Goal: Task Accomplishment & Management: Complete application form

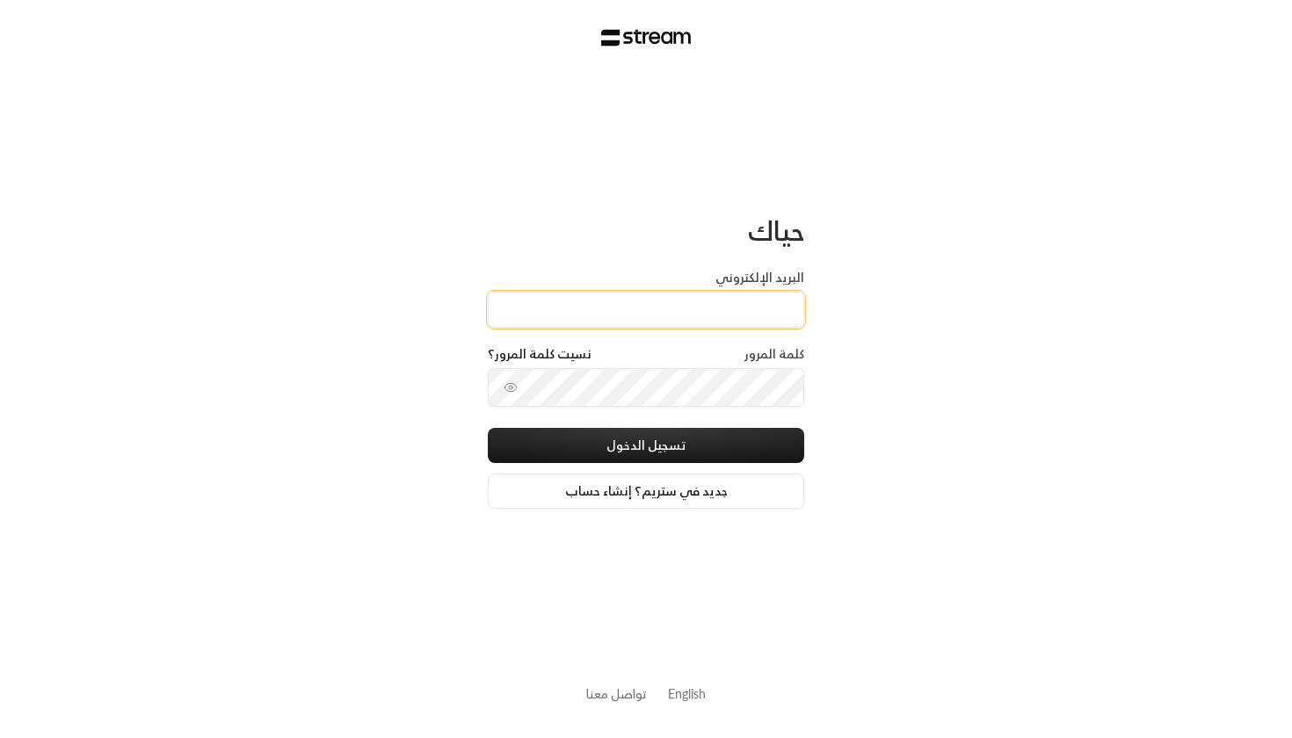
type input "[EMAIL_ADDRESS][DOMAIN_NAME]"
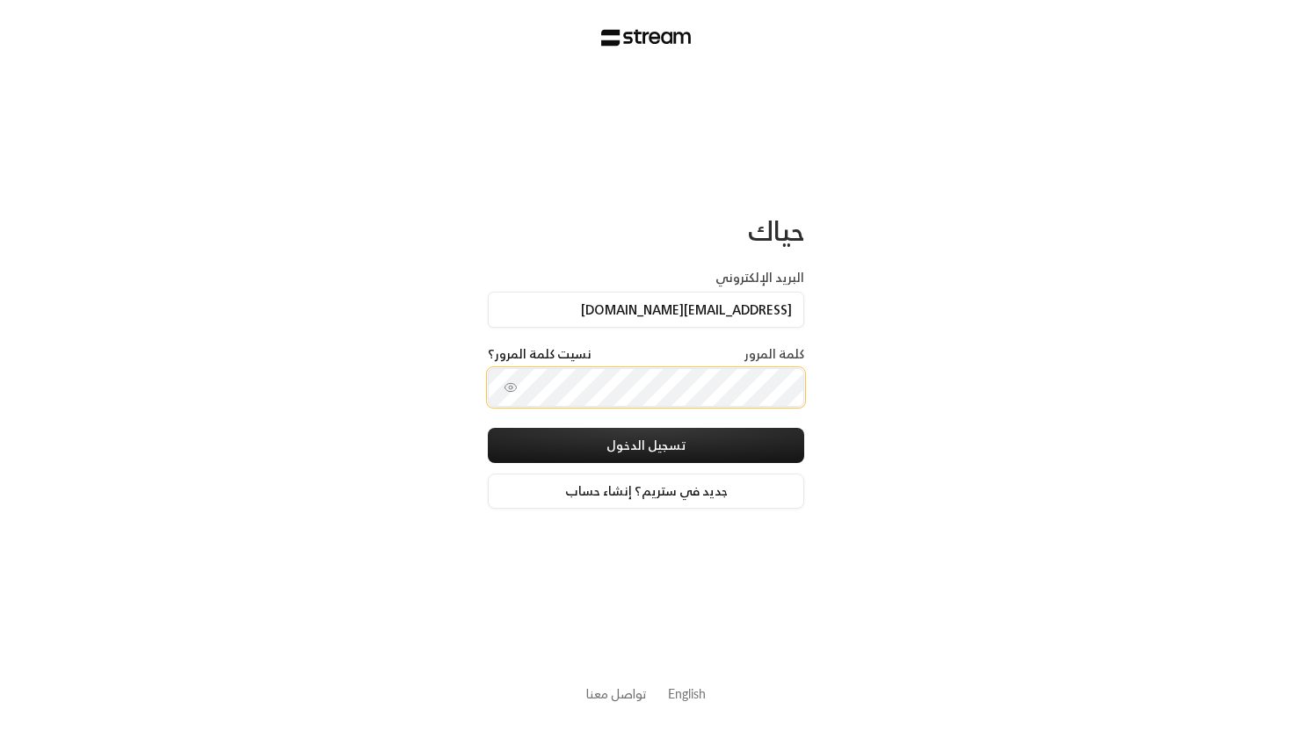
click at [646, 447] on button "تسجيل الدخول" at bounding box center [646, 445] width 316 height 35
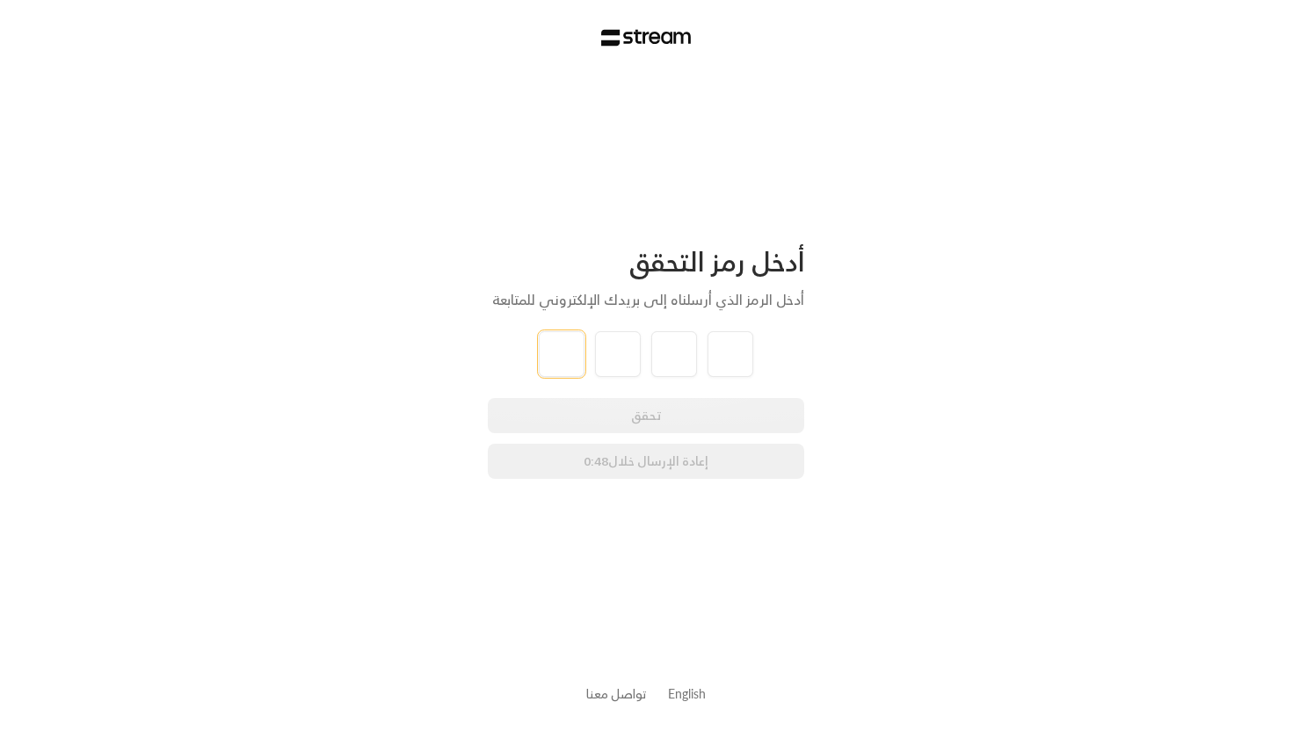
type input "2"
type input "4"
type input "3"
type input "2"
click at [388, 450] on div "أدخل رمز التحقق أدخل الرمز الذي أرسلناه إلى بريدك الإلكتروني للمتابعة 2 4 3 2 ت…" at bounding box center [646, 369] width 1292 height 738
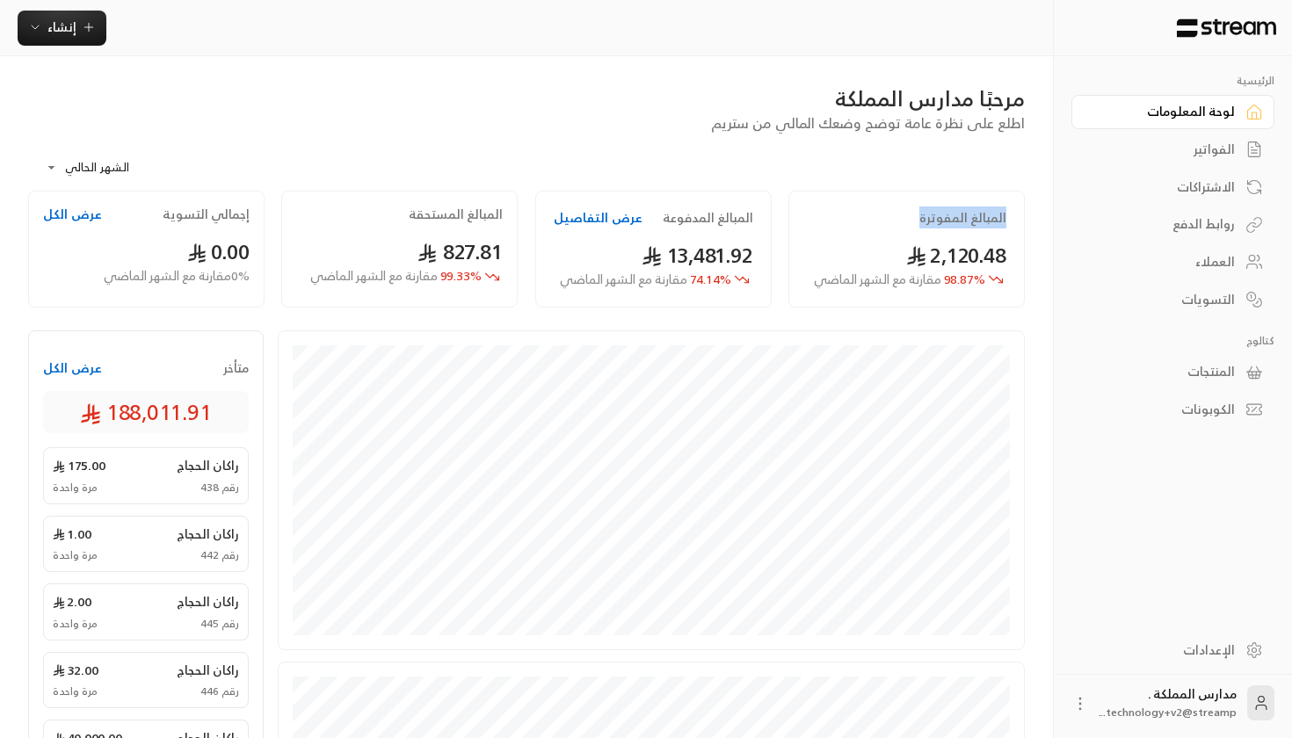
drag, startPoint x: 915, startPoint y: 217, endPoint x: 1017, endPoint y: 217, distance: 102.8
click at [1017, 217] on div "المبالغ المفوترة 2,120.48 98.87 % مقارنة مع الشهر الماضي" at bounding box center [906, 249] width 236 height 117
drag, startPoint x: 653, startPoint y: 220, endPoint x: 757, endPoint y: 219, distance: 104.6
click at [758, 219] on div "المبالغ المدفوعة عرض التفاصيل 13,481.92 74.14 % مقارنة مع الشهر الماضي" at bounding box center [653, 249] width 236 height 117
drag, startPoint x: 404, startPoint y: 220, endPoint x: 495, endPoint y: 219, distance: 90.5
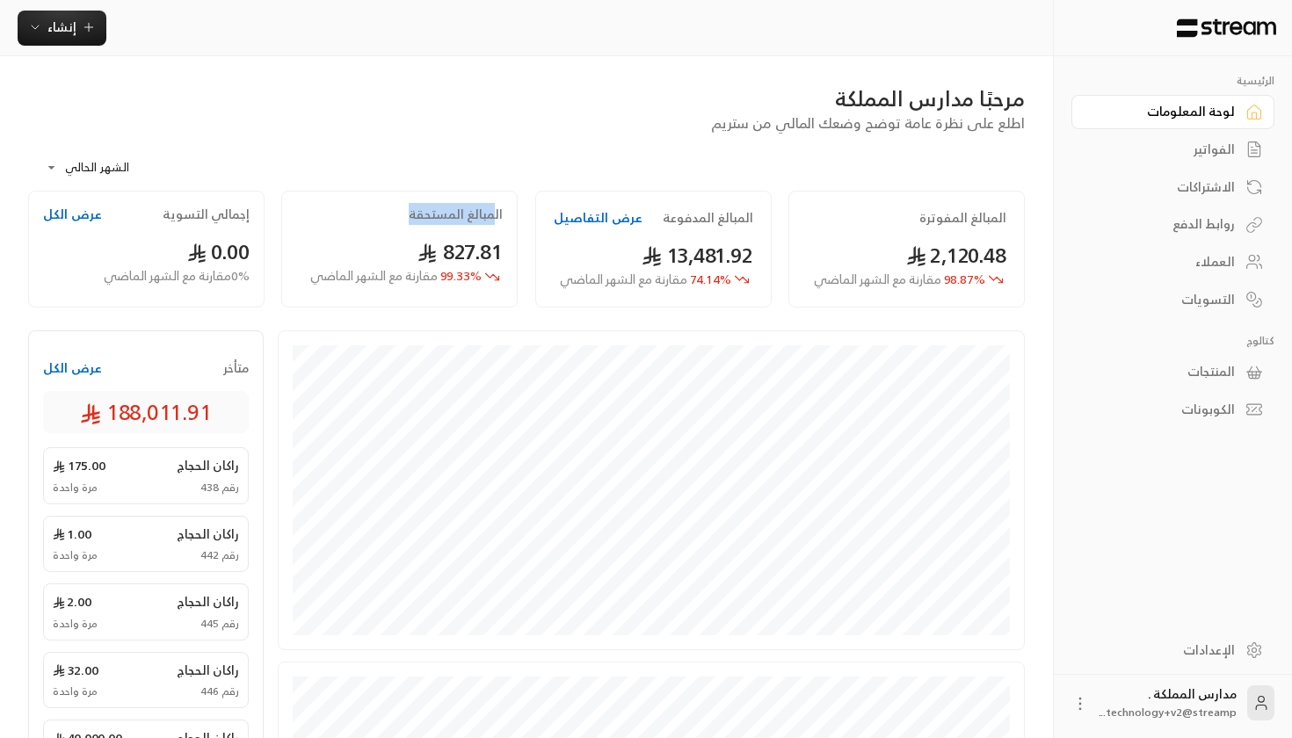
click at [495, 220] on div "المبالغ المستحقة" at bounding box center [400, 215] width 206 height 18
drag, startPoint x: 169, startPoint y: 215, endPoint x: 255, endPoint y: 214, distance: 86.1
click at [256, 214] on div "إجمالي [DEMOGRAPHIC_DATA] عرض الكل 0.00 0 % مقارنة مع الشهر الماضي" at bounding box center [146, 249] width 236 height 117
click at [66, 33] on span "إنشاء" at bounding box center [61, 27] width 29 height 22
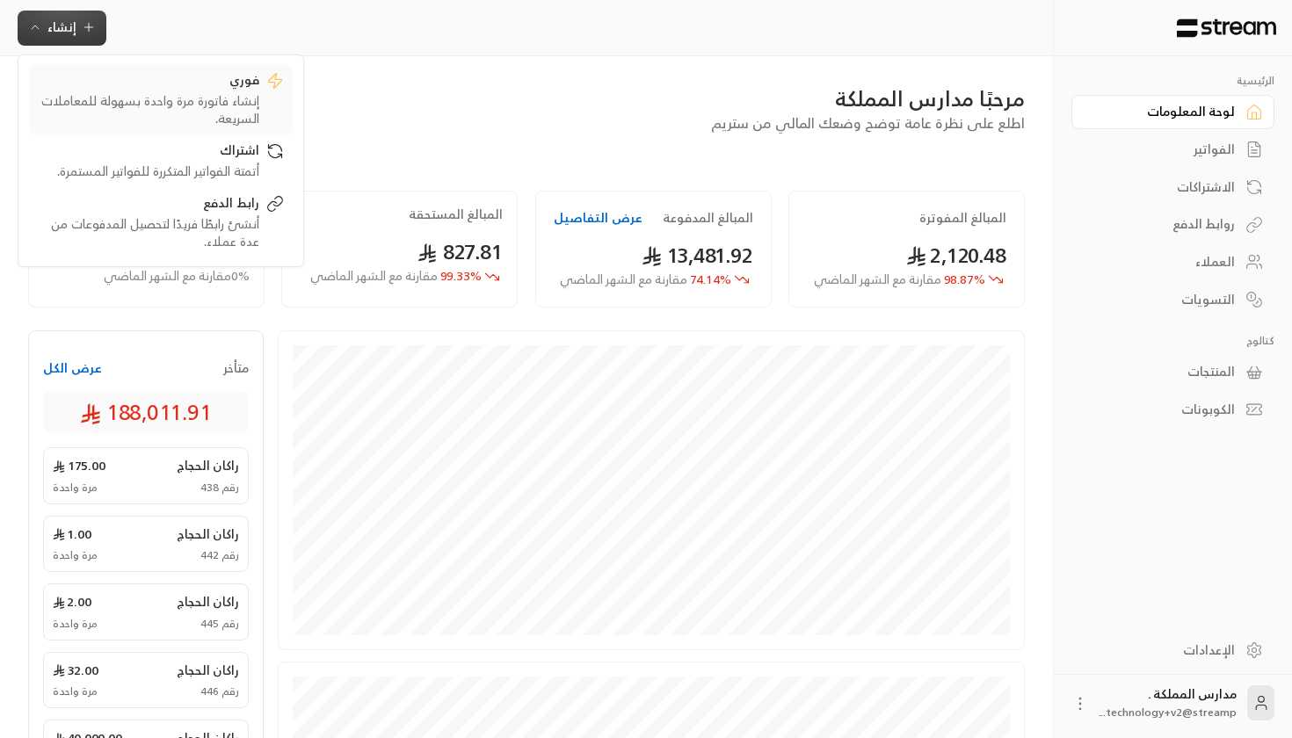
click at [127, 81] on div "فوري" at bounding box center [148, 81] width 221 height 21
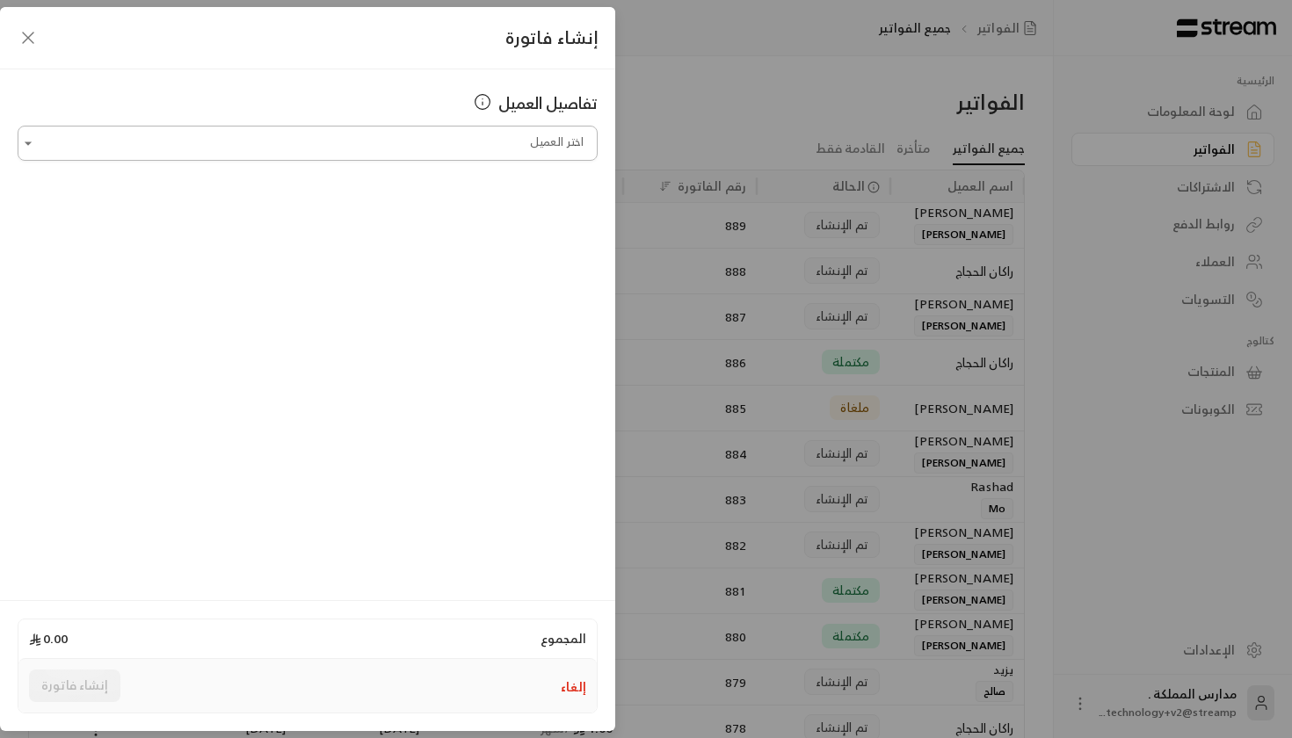
click at [393, 135] on input "اختر العميل" at bounding box center [308, 143] width 580 height 31
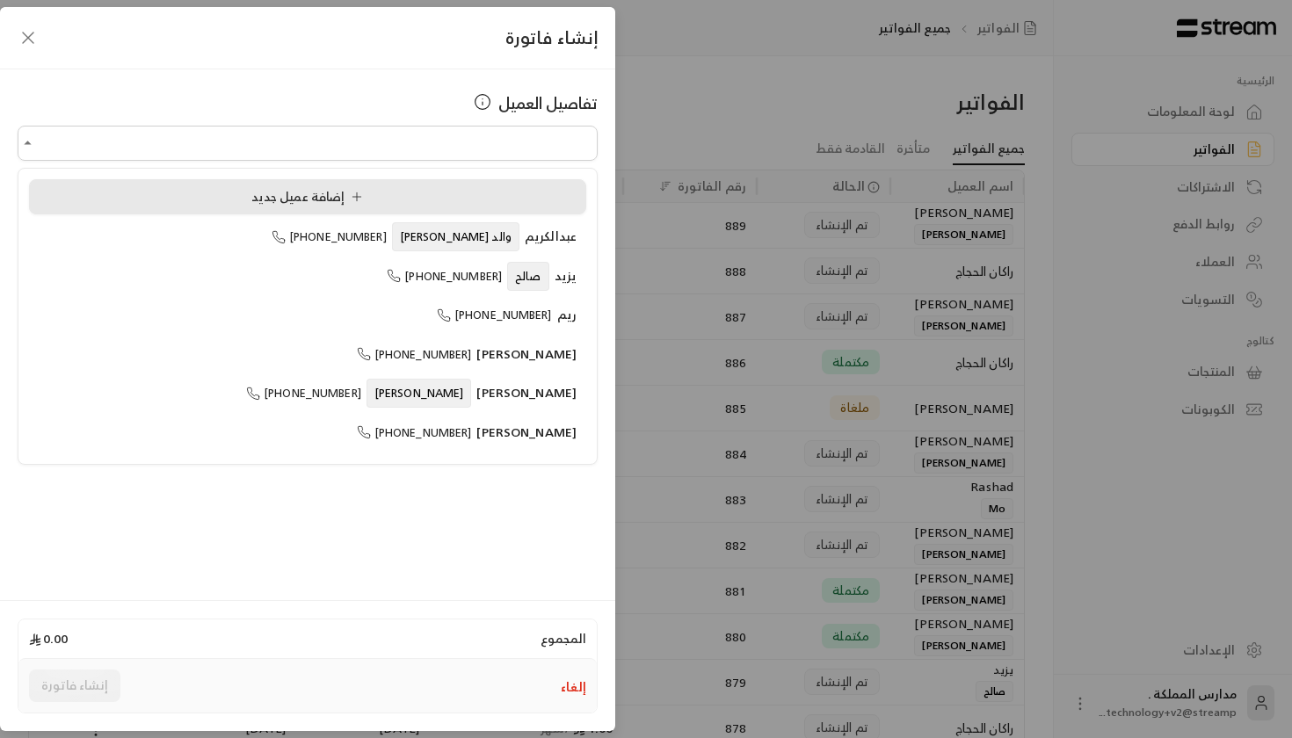
click at [300, 187] on span "إضافة عميل جديد" at bounding box center [310, 196] width 119 height 22
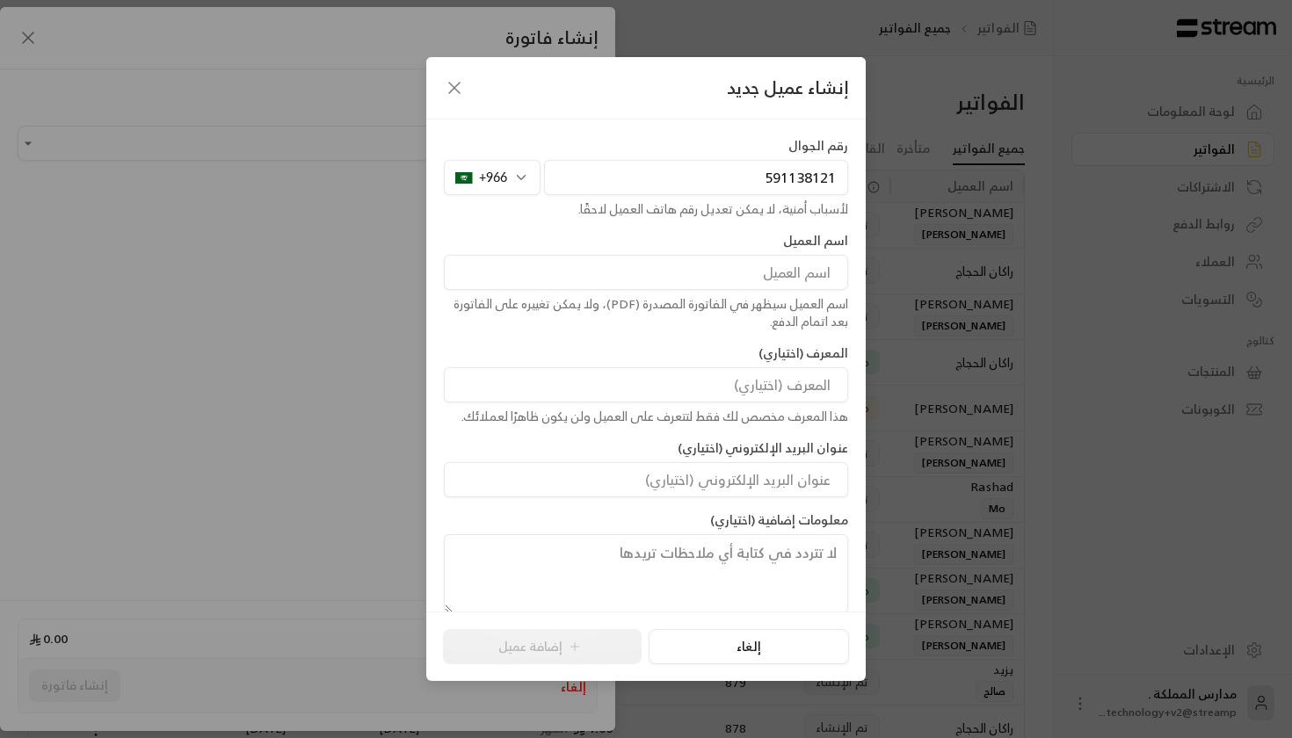
type input "591138121"
type input "u"
type input "[PERSON_NAME]"
click at [625, 367] on input at bounding box center [646, 384] width 404 height 35
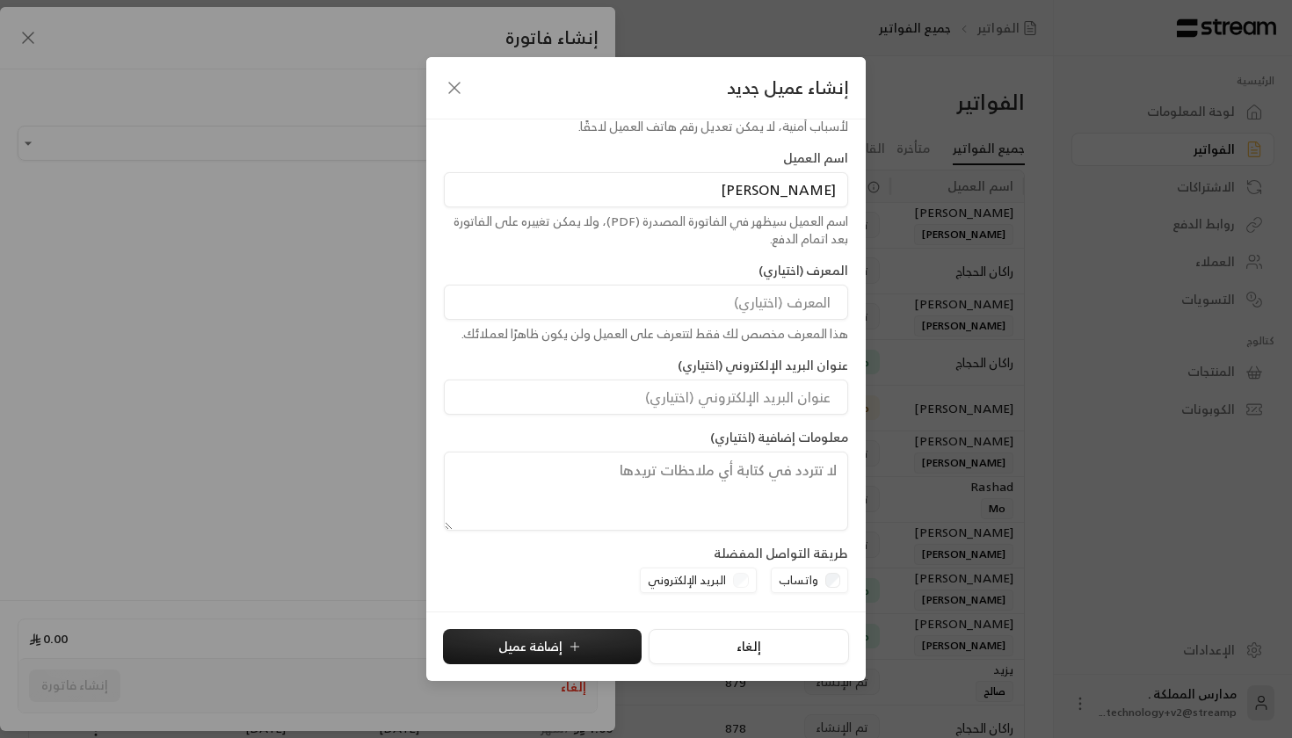
scroll to position [82, 0]
click at [672, 300] on input at bounding box center [646, 303] width 404 height 35
click at [678, 386] on input "البريد الإلكتروني" at bounding box center [646, 397] width 404 height 35
click at [628, 358] on div "عنوان البريد الإلكتروني (اختياري)" at bounding box center [646, 387] width 422 height 58
click at [745, 584] on div "البريد الإلكتروني" at bounding box center [698, 581] width 117 height 26
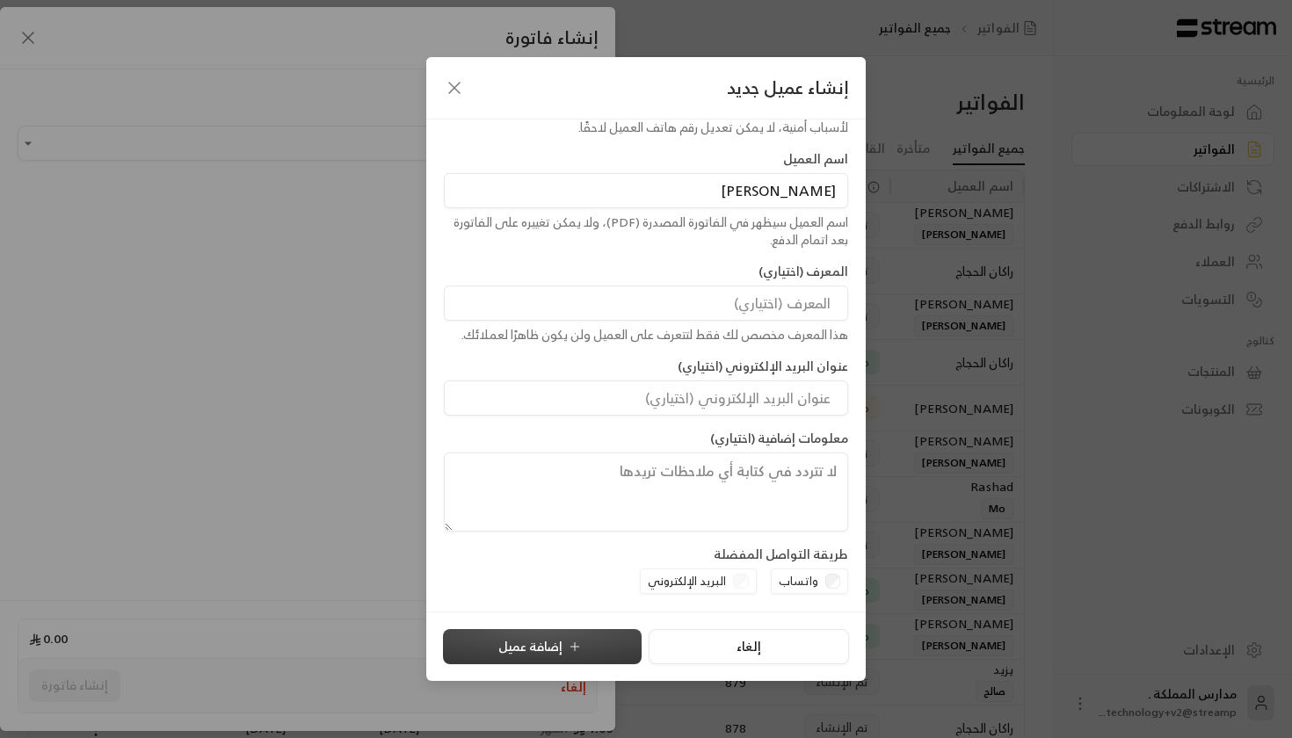
click at [519, 650] on button "إضافة عميل" at bounding box center [542, 646] width 199 height 35
type input "**********"
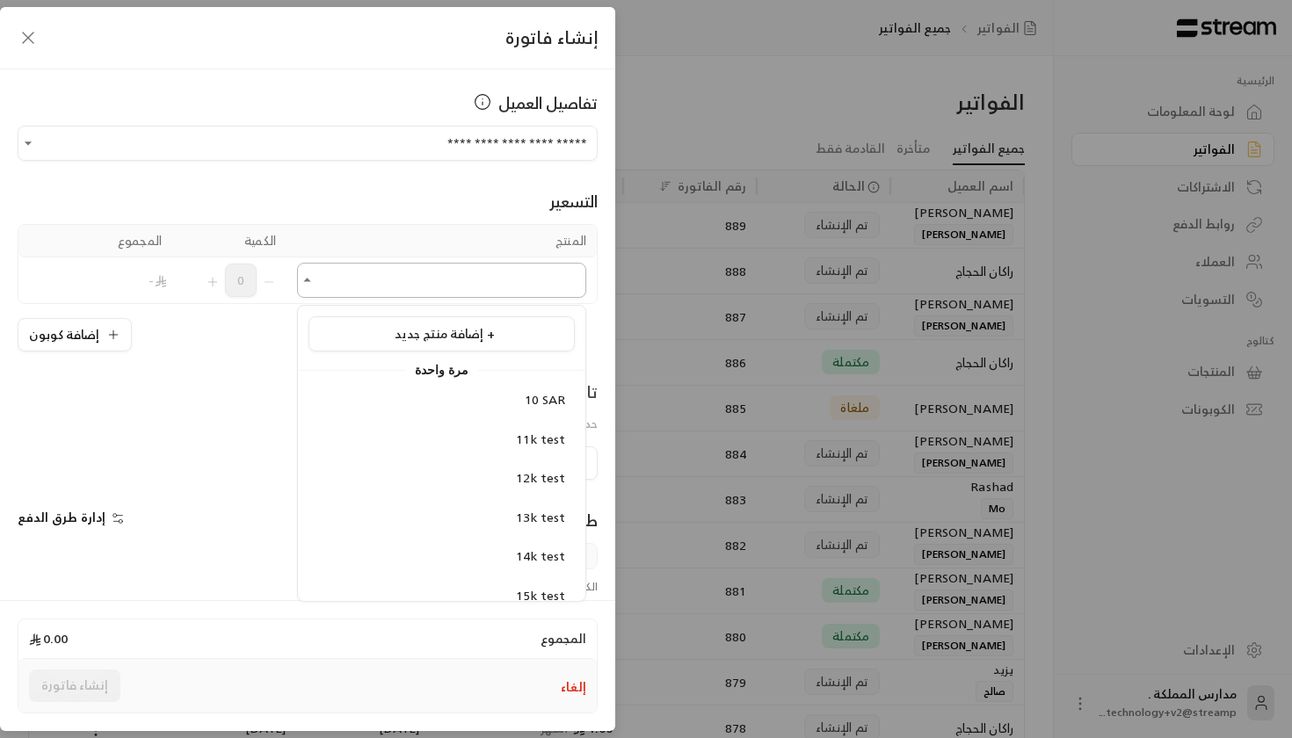
click at [415, 273] on input "اختر العميل" at bounding box center [441, 280] width 289 height 31
click at [500, 408] on div "10 SAR" at bounding box center [441, 400] width 247 height 18
type input "******"
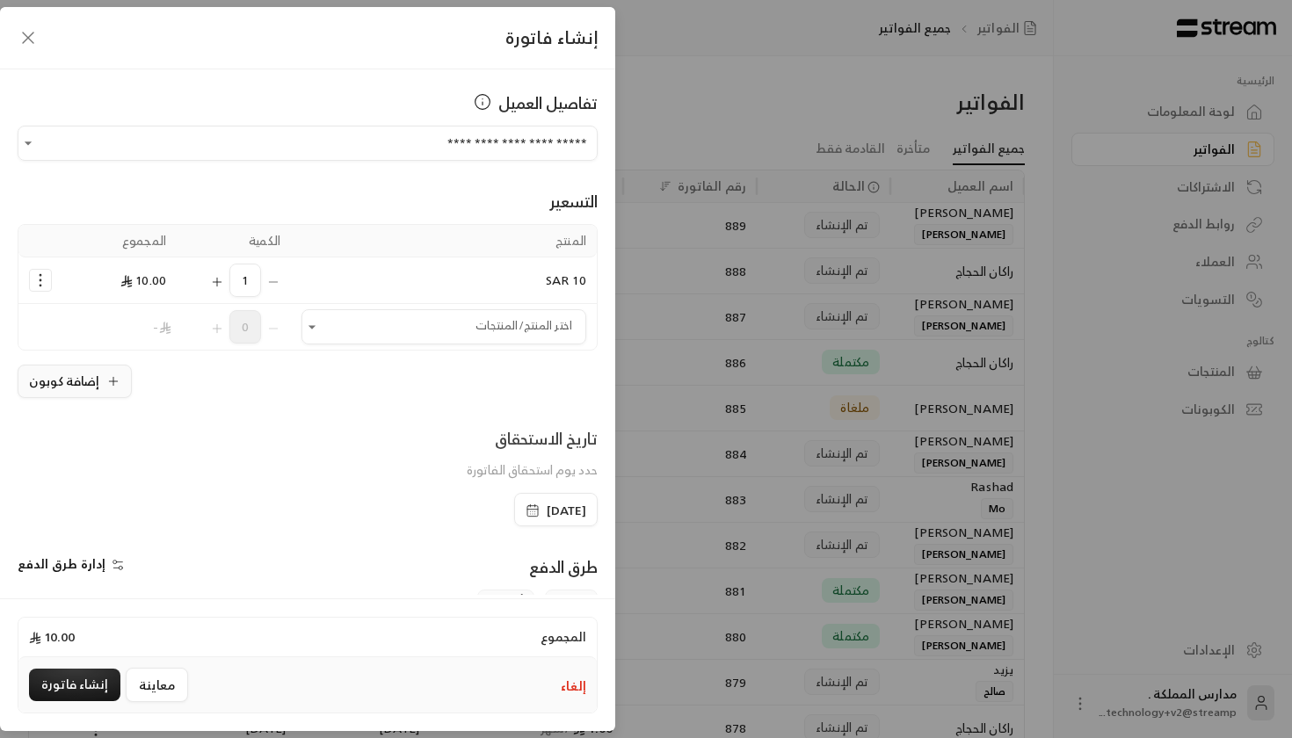
click at [69, 371] on button "إضافة كوبون" at bounding box center [75, 381] width 114 height 33
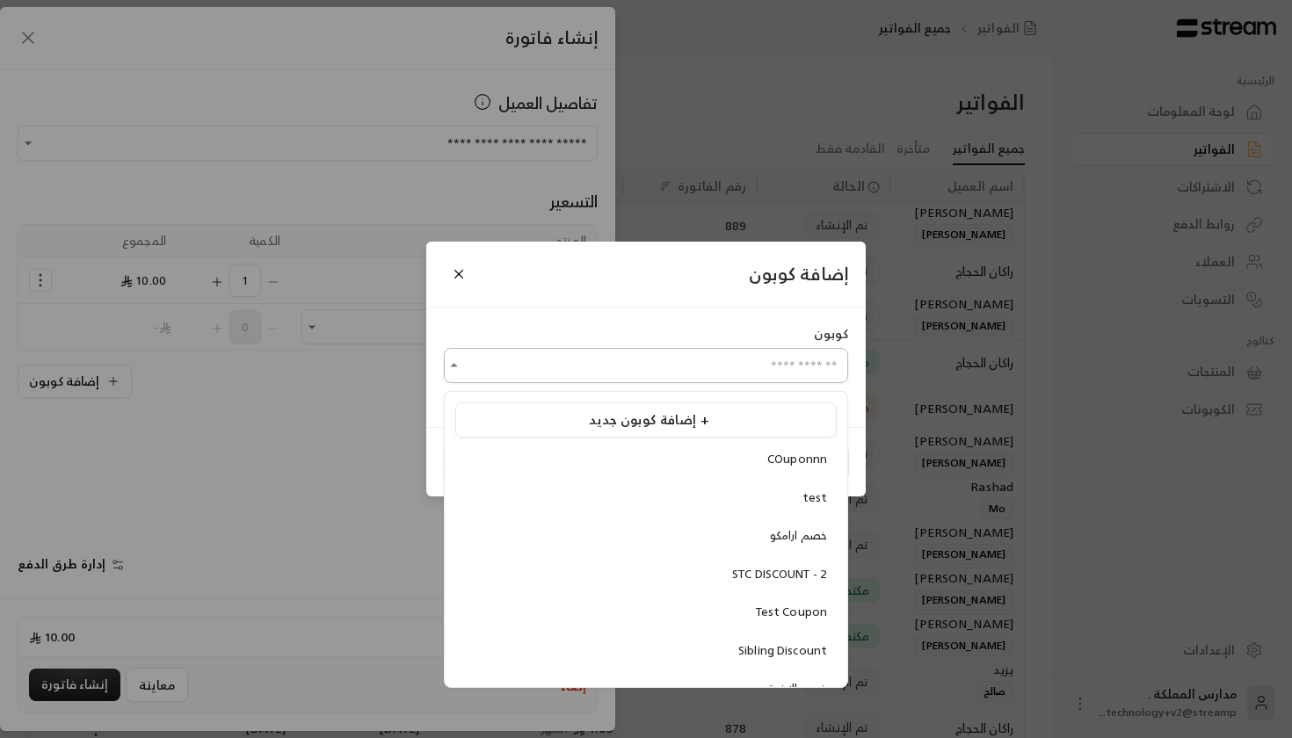
click at [640, 353] on input "اختر العميل" at bounding box center [646, 366] width 404 height 31
click at [719, 510] on li "test" at bounding box center [645, 497] width 381 height 33
type input "****"
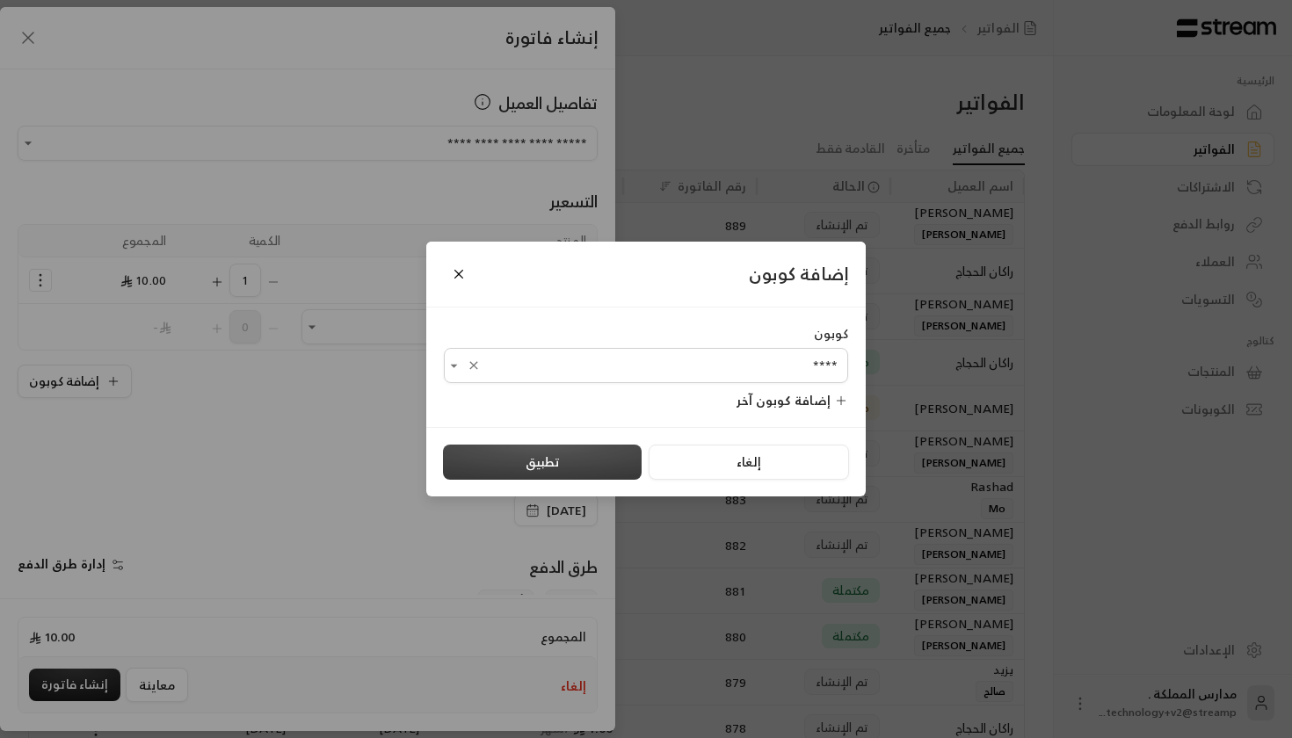
click at [524, 463] on button "تطبيق" at bounding box center [542, 462] width 199 height 35
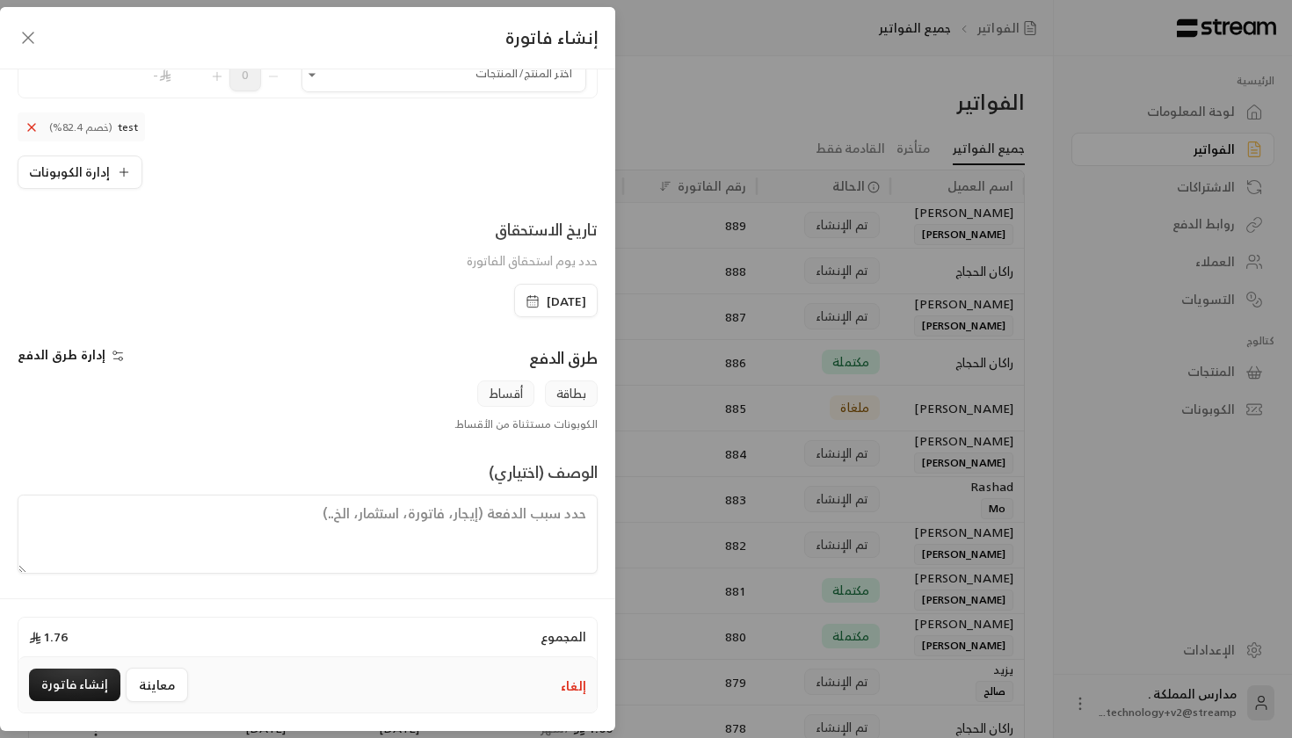
scroll to position [252, 0]
click at [525, 298] on icon "button" at bounding box center [532, 301] width 14 height 14
click at [388, 274] on div "تاريخ الاستحقاق حدد يوم استحقاق الفاتورة" at bounding box center [307, 250] width 597 height 67
click at [57, 342] on div "**********" at bounding box center [307, 331] width 615 height 525
click at [57, 349] on span "إدارة طرق الدفع" at bounding box center [62, 355] width 88 height 22
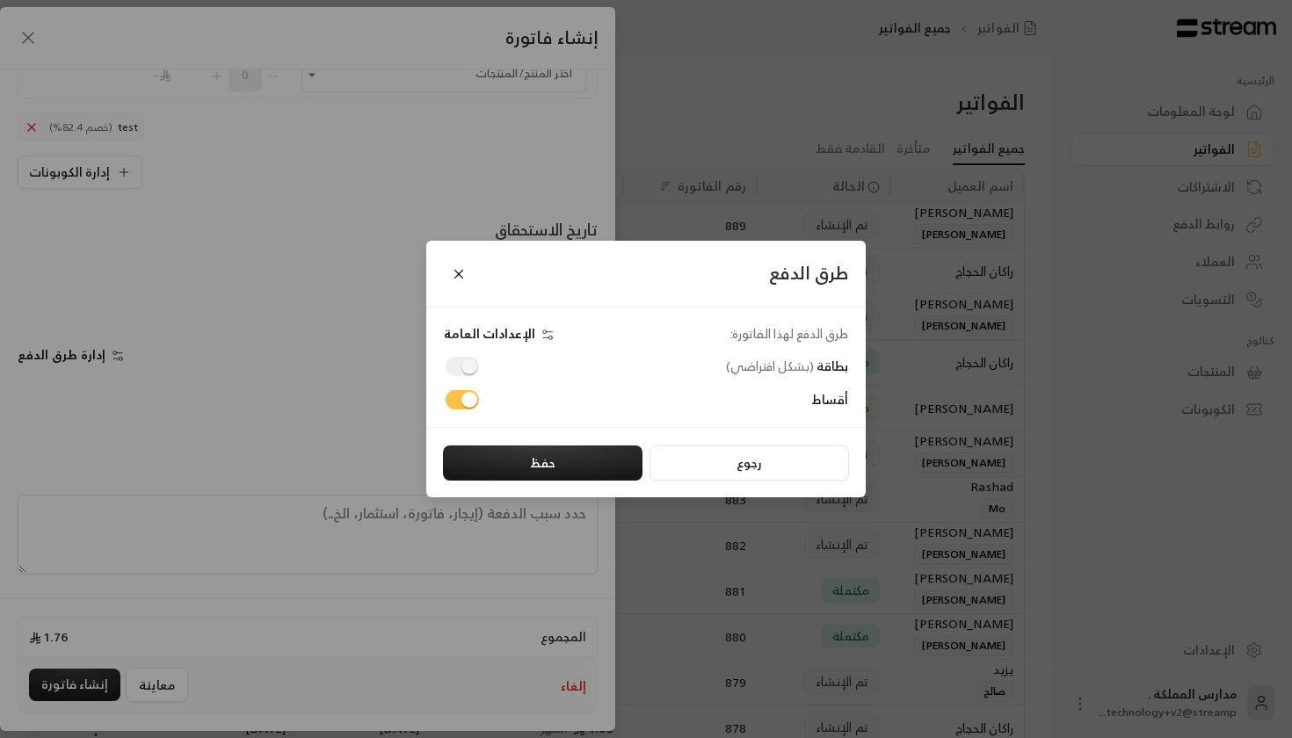
click at [254, 425] on div "طرق الدفع طرق الدفع لهذا الفاتورة: الإعدادات العامة بطاقة ( بشكل افتراضي ) أقسا…" at bounding box center [646, 369] width 1292 height 738
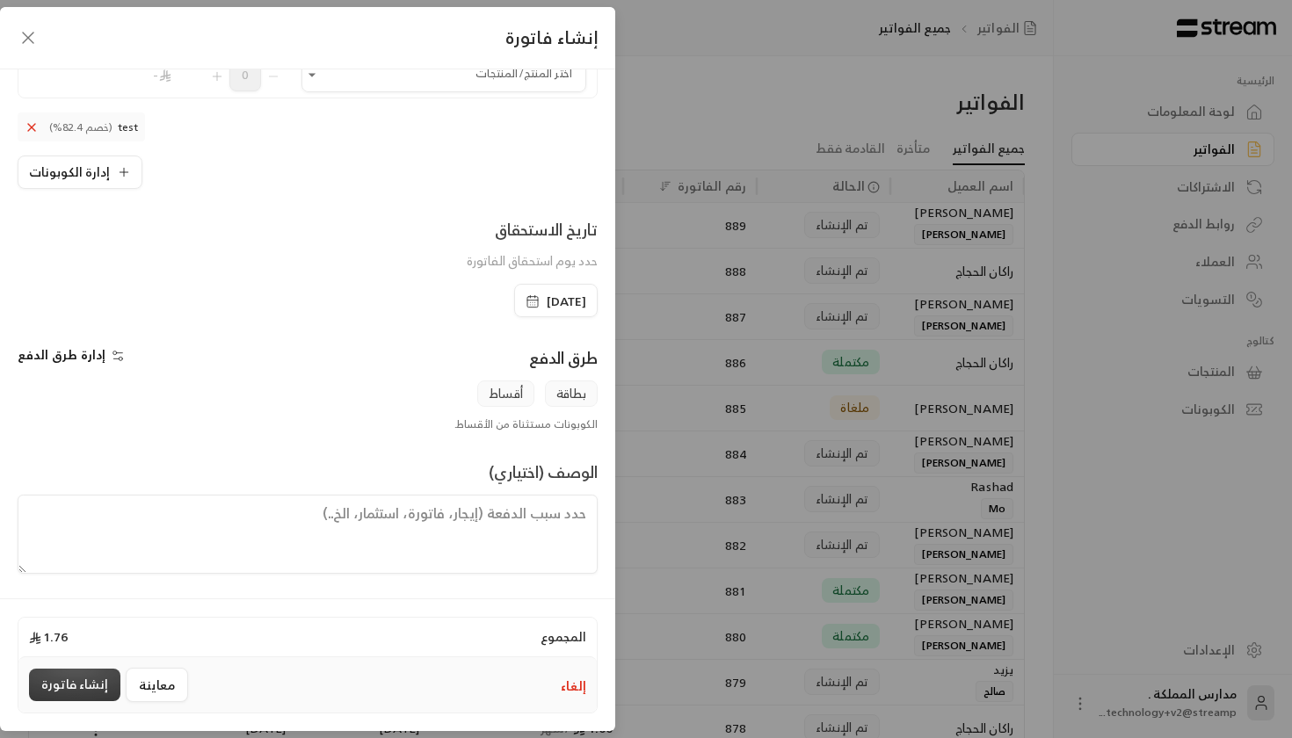
click at [75, 684] on button "إنشاء فاتورة" at bounding box center [74, 685] width 91 height 33
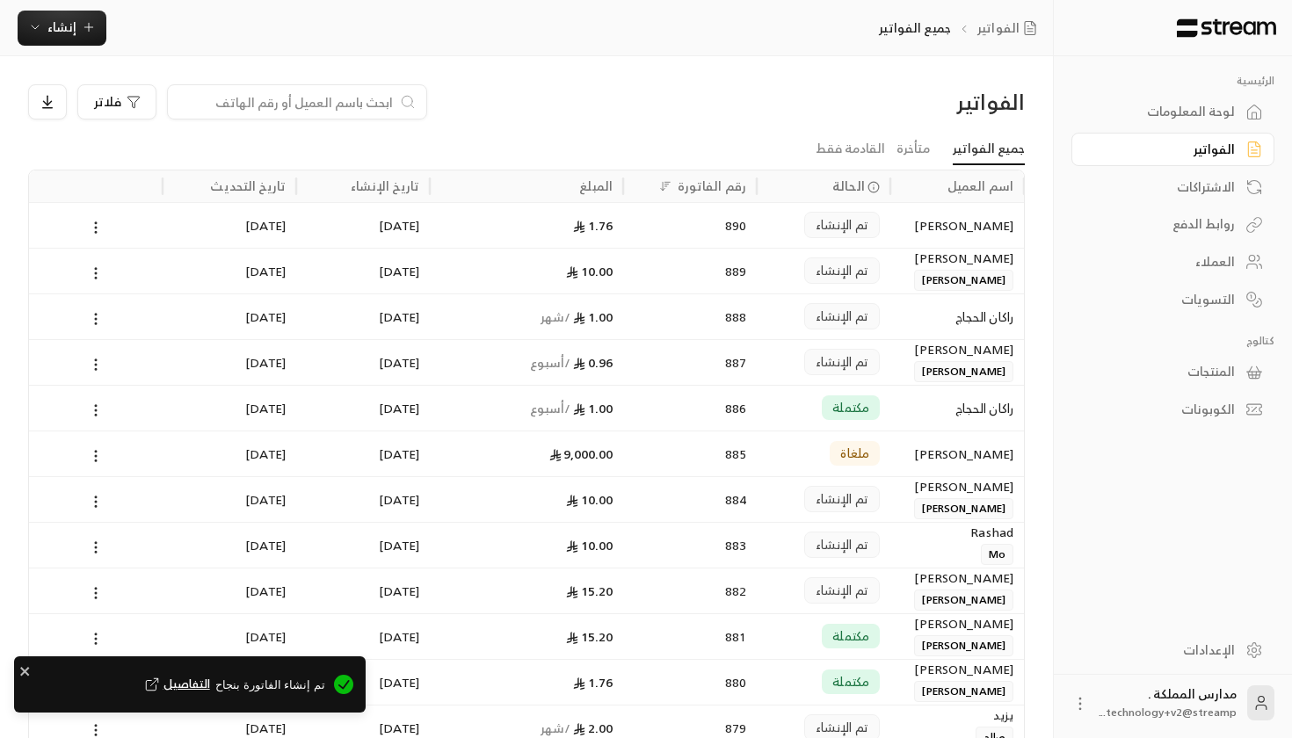
click at [210, 684] on span "التفاصيل" at bounding box center [175, 685] width 69 height 18
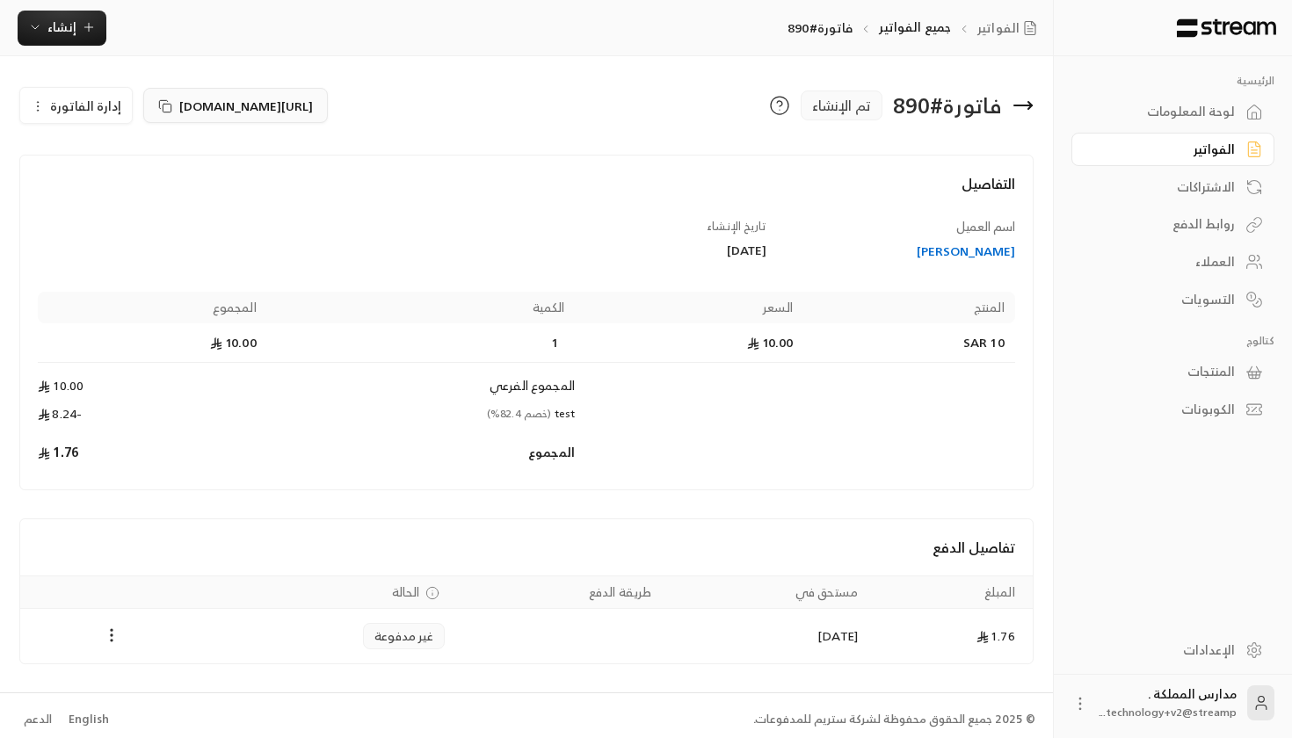
click at [159, 101] on icon at bounding box center [165, 106] width 14 height 14
